Goal: Transaction & Acquisition: Subscribe to service/newsletter

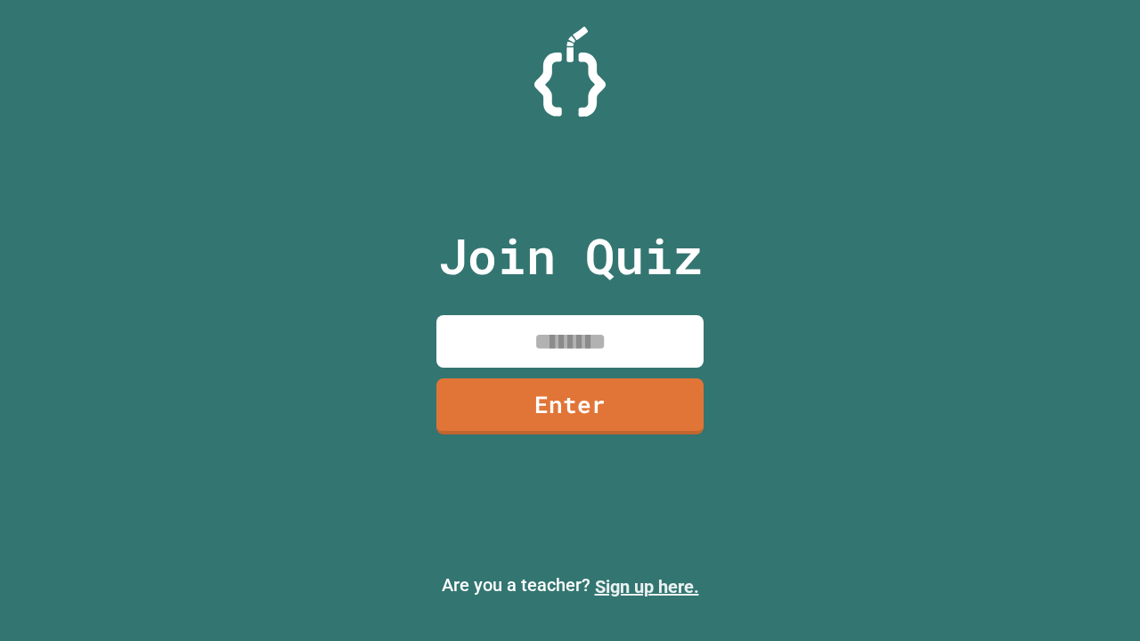
click at [646, 587] on link "Sign up here." at bounding box center [647, 586] width 104 height 21
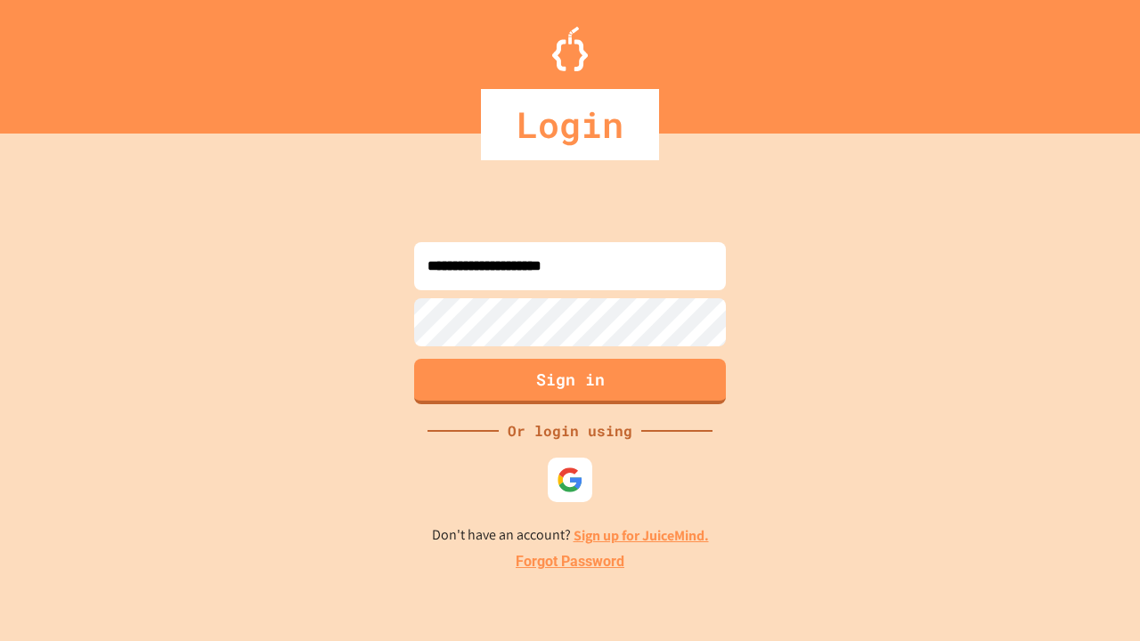
type input "**********"
